Goal: Obtain resource: Obtain resource

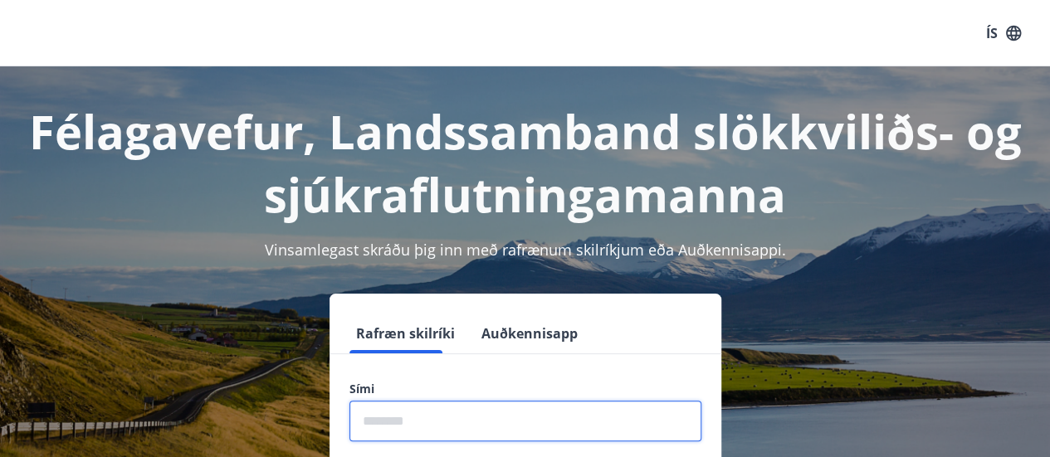
click at [433, 436] on input "phone" at bounding box center [525, 421] width 352 height 41
type input "********"
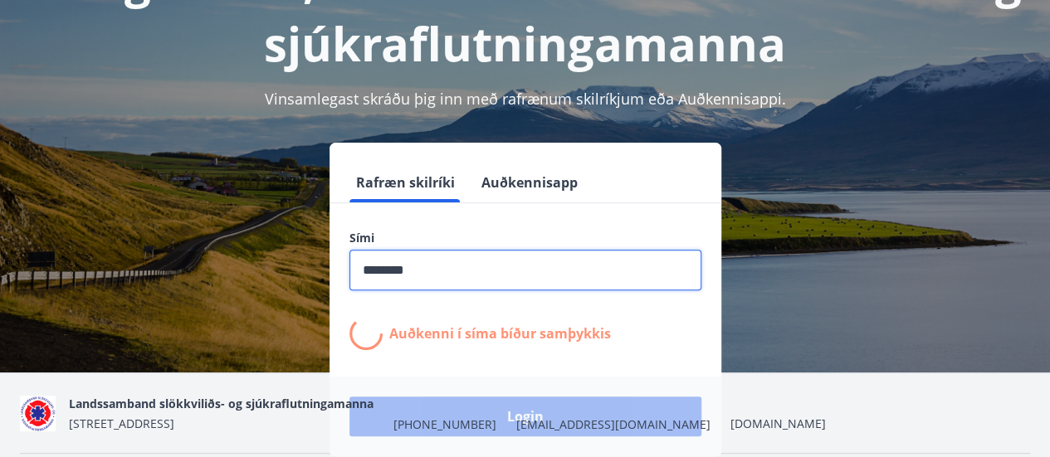
scroll to position [203, 0]
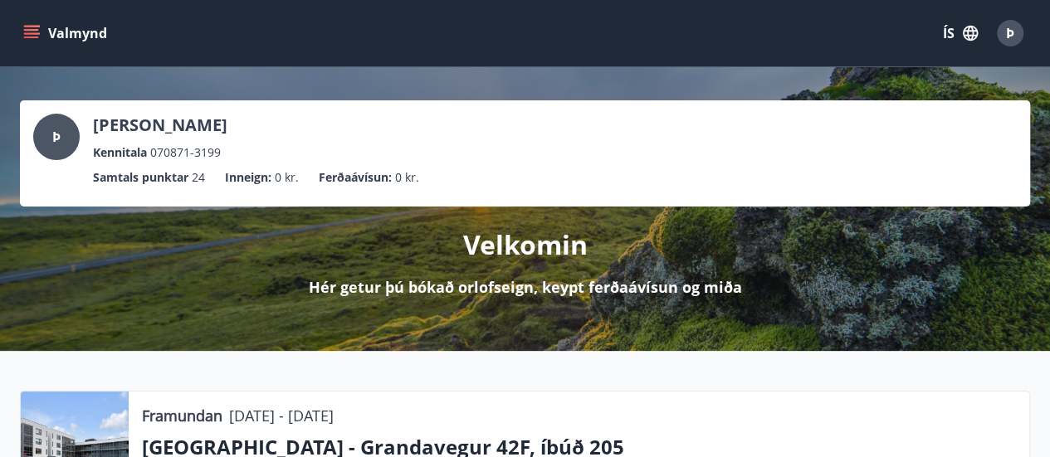
scroll to position [174, 0]
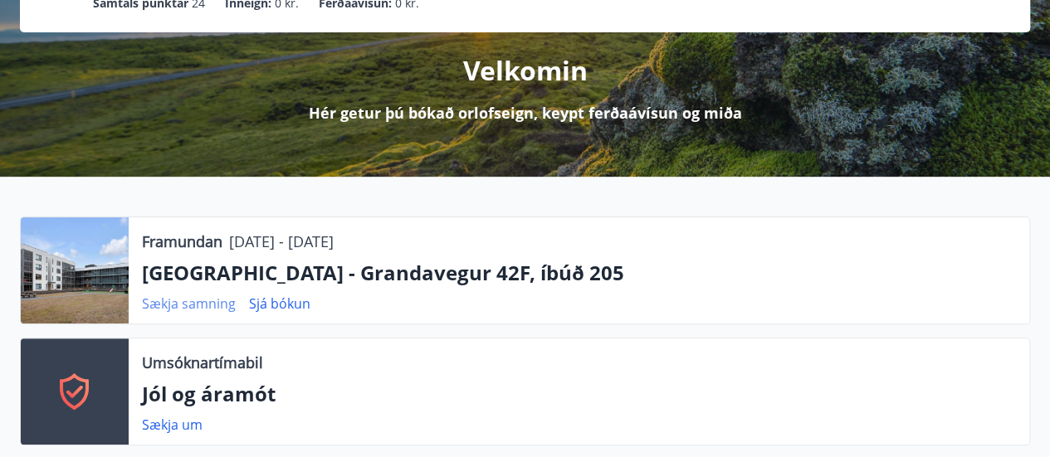
click at [203, 306] on link "Sækja samning" at bounding box center [189, 304] width 94 height 18
click at [191, 306] on link "Sækja samning" at bounding box center [189, 304] width 94 height 18
